Goal: Task Accomplishment & Management: Use online tool/utility

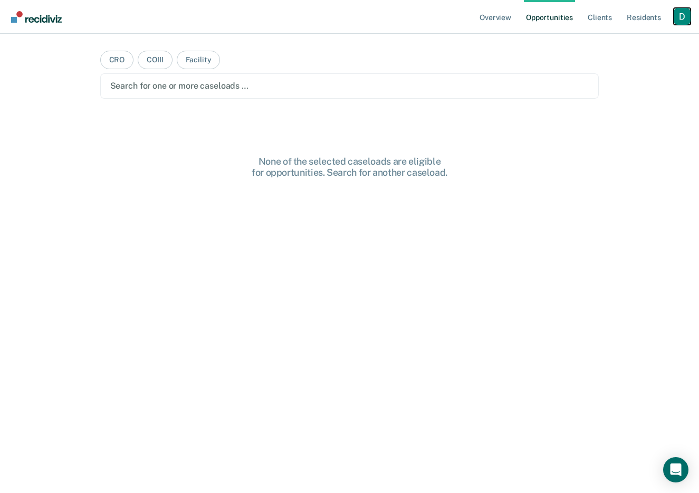
click at [678, 13] on div "Profile dropdown button" at bounding box center [682, 16] width 17 height 17
click at [603, 40] on link "Profile" at bounding box center [639, 43] width 85 height 9
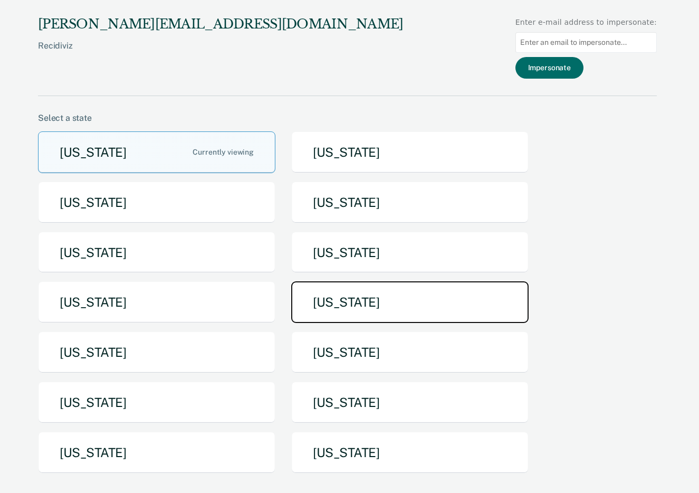
click at [376, 301] on button "[US_STATE]" at bounding box center [409, 302] width 237 height 42
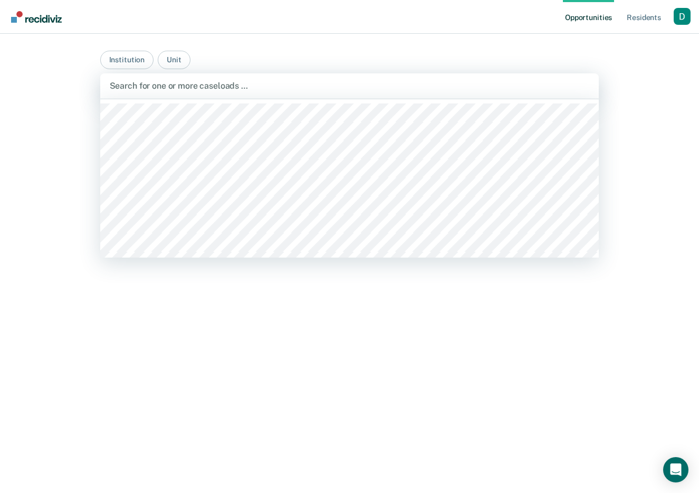
click at [247, 88] on div at bounding box center [350, 86] width 480 height 12
type input "boo"
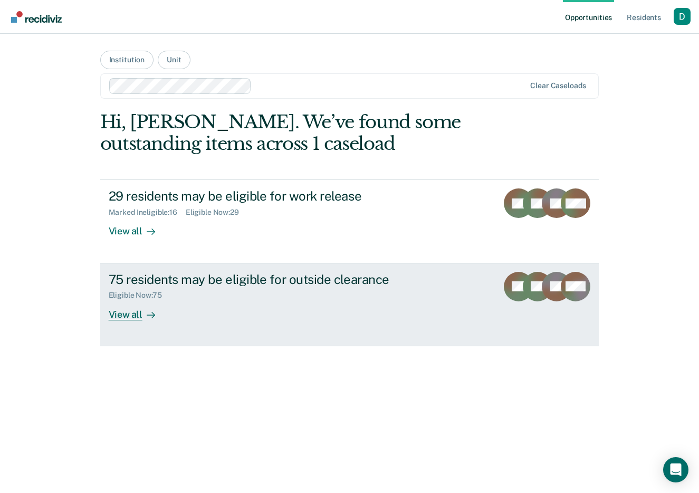
click at [120, 311] on div "View all" at bounding box center [138, 310] width 59 height 21
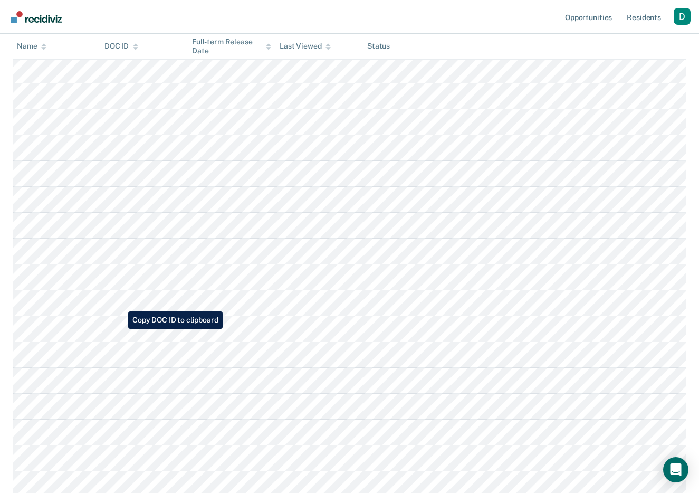
scroll to position [1044, 0]
